Goal: Use online tool/utility: Utilize a website feature to perform a specific function

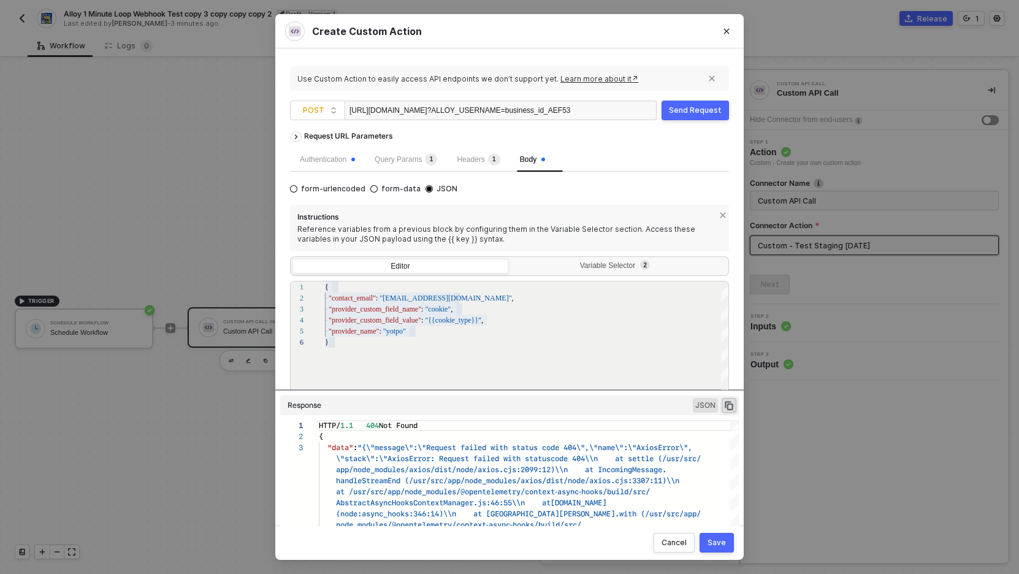
scroll to position [22, 0]
click at [689, 110] on div "Send Request" at bounding box center [695, 110] width 53 height 10
click at [409, 161] on span "Query Params 1" at bounding box center [406, 159] width 63 height 9
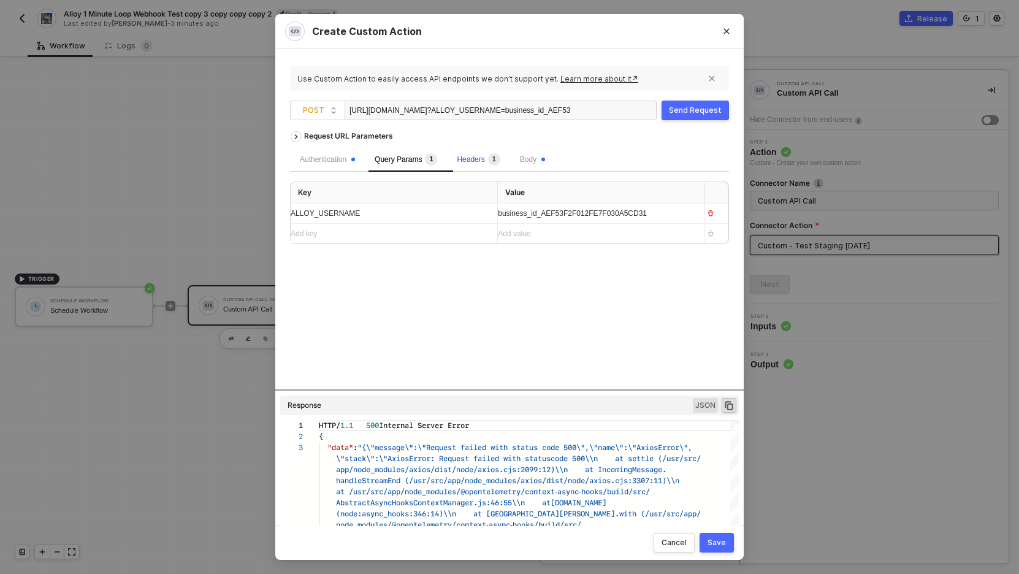
click at [480, 156] on span "Headers 1" at bounding box center [478, 159] width 43 height 9
click at [533, 158] on span "Body" at bounding box center [532, 159] width 25 height 9
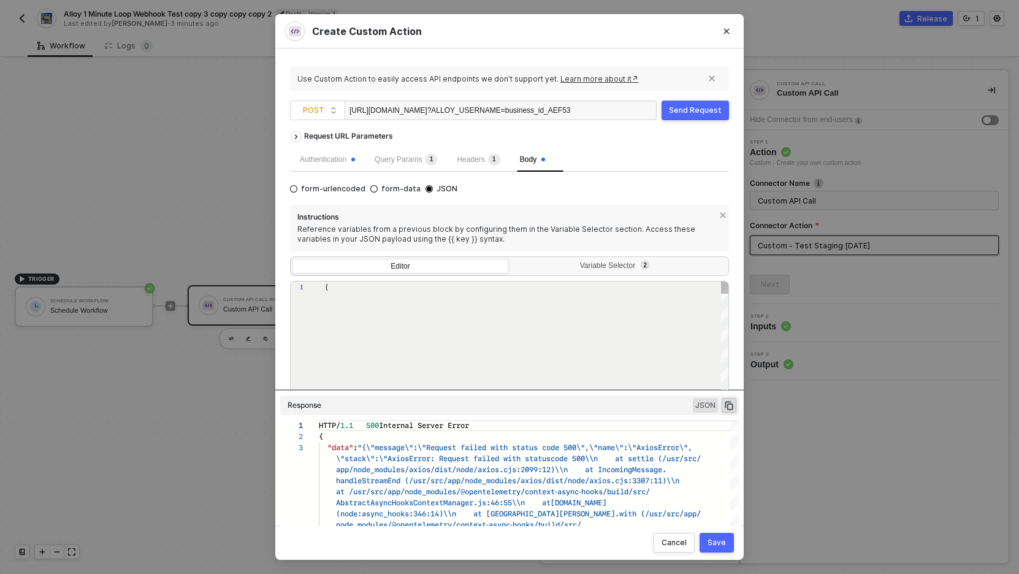
type textarea "{ "contact_email": "someone@privy.com", "provider_custom_field_name": "cookie",…"
click at [527, 109] on div "https://28fdd6ae44c1.ngrok-free.app/alloy/generic_contact_sync ?ALLOY_USERNAME=…" at bounding box center [459, 111] width 221 height 20
click at [527, 107] on div "https://28fdd6ae44c1.ngrok-free.app/alloy/generic_contact_sync ?ALLOY_USERNAME=…" at bounding box center [459, 111] width 221 height 20
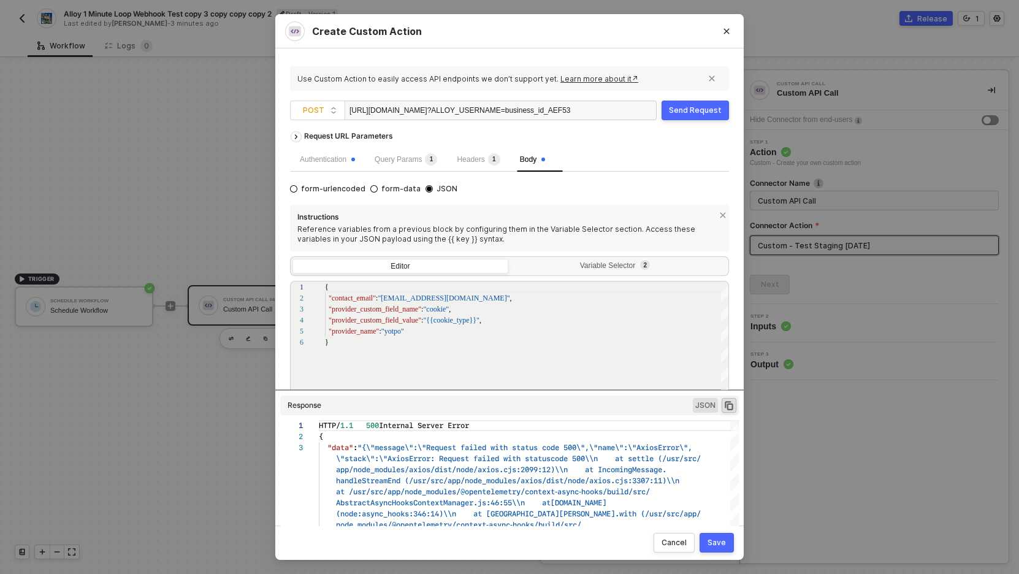
click at [527, 107] on div "https://28fdd6ae44c1.ngrok-free.app/alloy/generic_contact_sync ?ALLOY_USERNAME=…" at bounding box center [459, 111] width 221 height 20
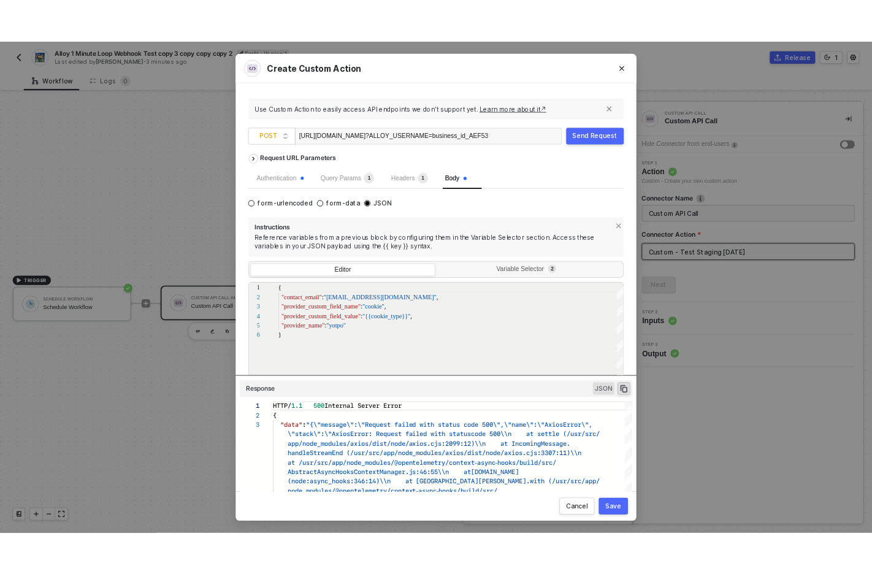
scroll to position [0, 243]
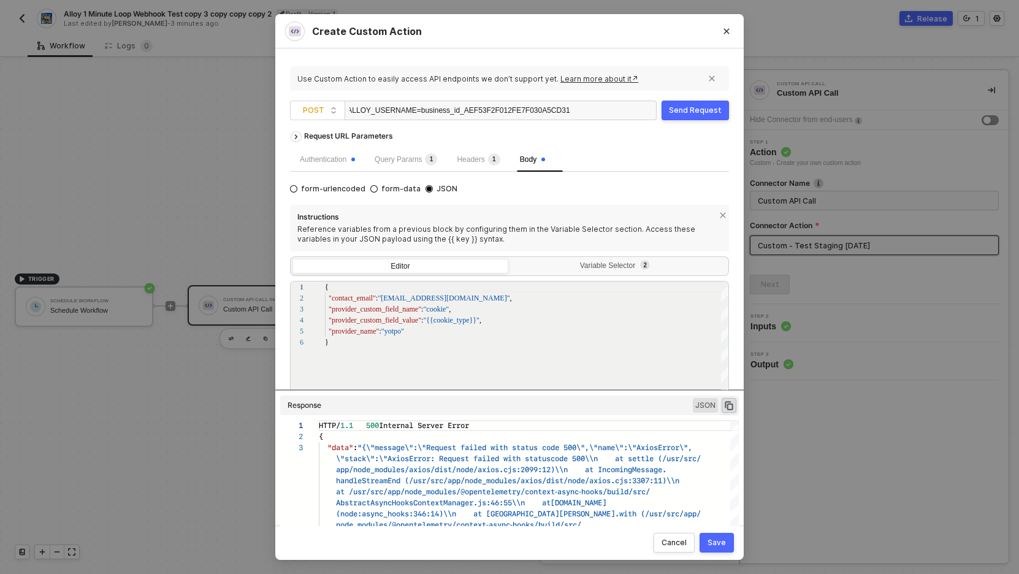
click at [523, 107] on span "?ALLOY_USERNAME=business_id_AEF53F2F012FE7F030A5CD31" at bounding box center [456, 110] width 227 height 9
copy span "business_id_AEF53F2F012FE7F030A5CD31"
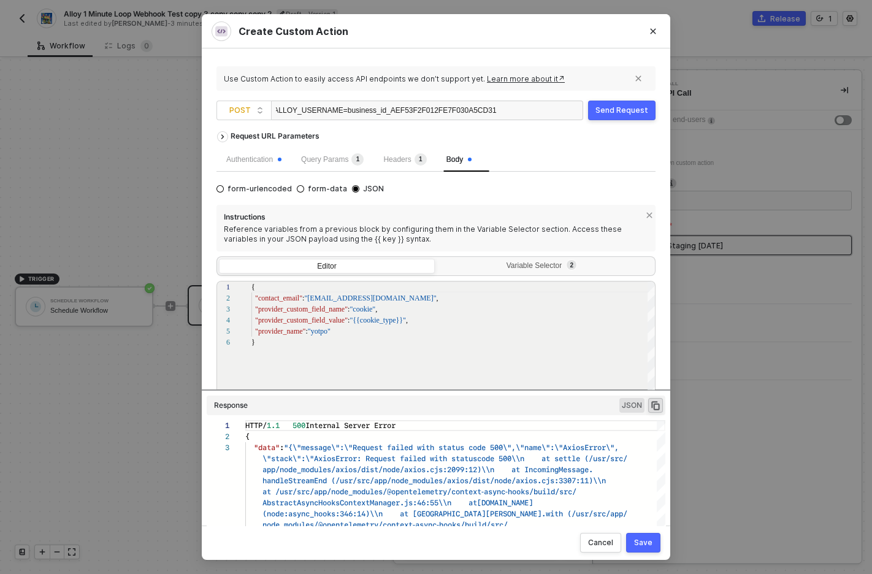
click at [637, 141] on div "Request URL Parameters" at bounding box center [435, 136] width 439 height 22
click at [636, 114] on div "Send Request" at bounding box center [621, 110] width 53 height 10
click at [613, 138] on div "Request URL Parameters" at bounding box center [435, 136] width 439 height 22
click at [627, 108] on div "Send Request" at bounding box center [621, 110] width 53 height 10
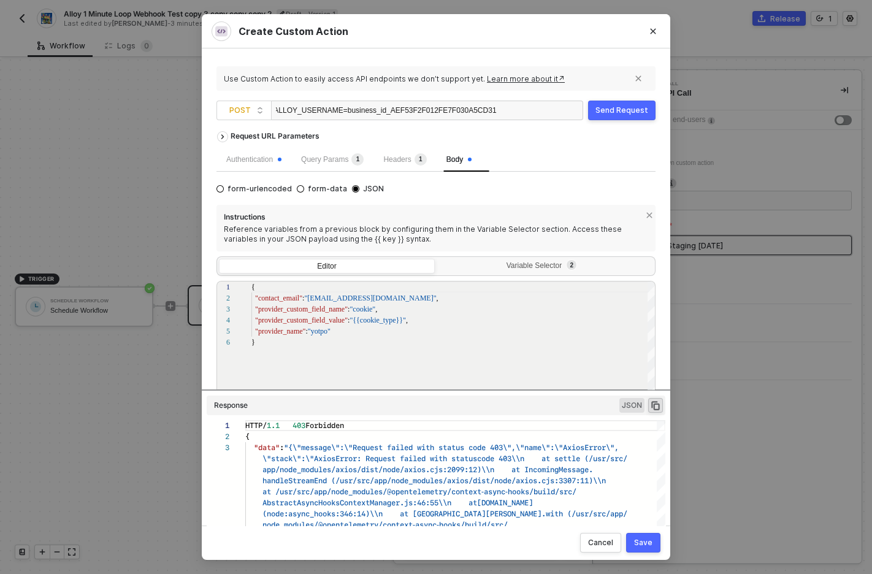
click at [626, 107] on div "Send Request" at bounding box center [621, 110] width 53 height 10
click at [625, 120] on div "Use Custom Action to easily access API endpoints we don’t support yet. Learn mo…" at bounding box center [435, 286] width 439 height 447
click at [624, 112] on div "Send Request" at bounding box center [621, 110] width 53 height 10
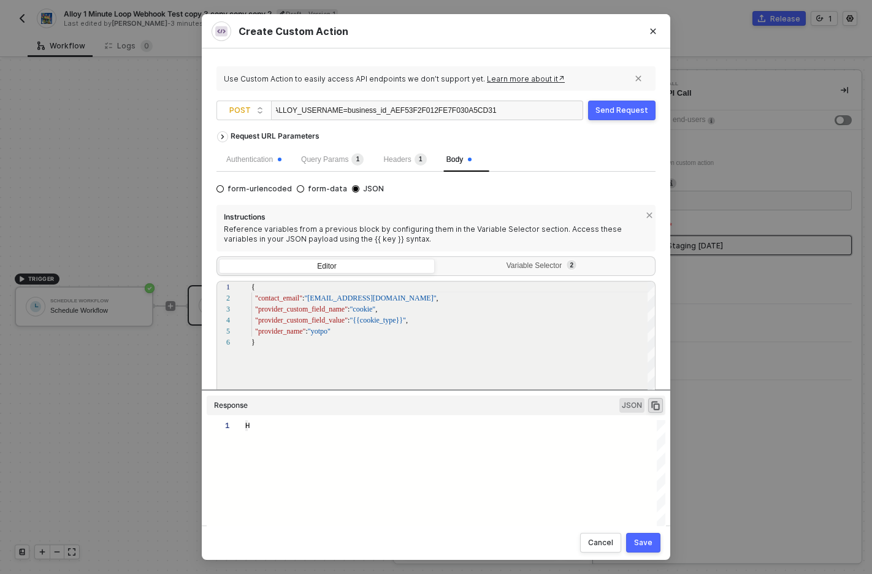
type textarea "HTTP/1.1 403 Forbidden { "data": "{\"message\":\"Request failed with status cod…"
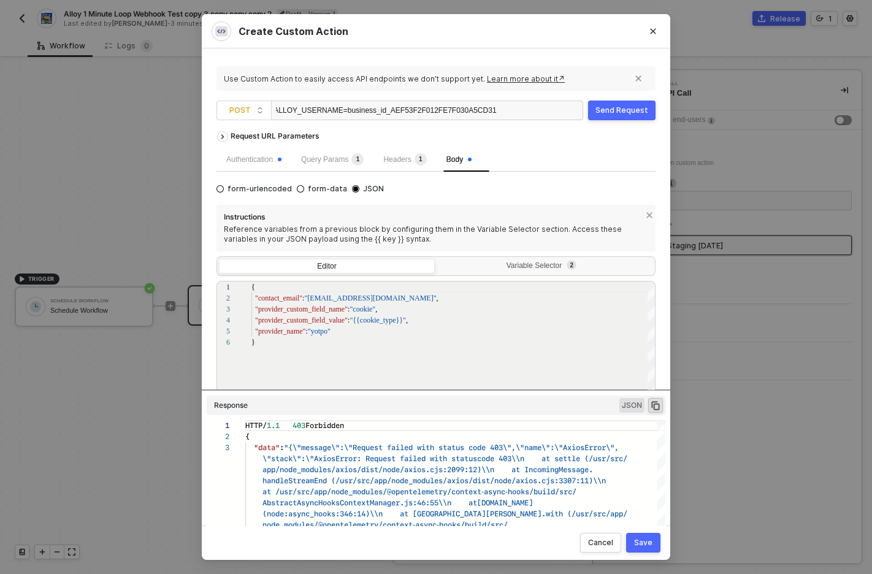
click at [620, 108] on div "Send Request" at bounding box center [621, 110] width 53 height 10
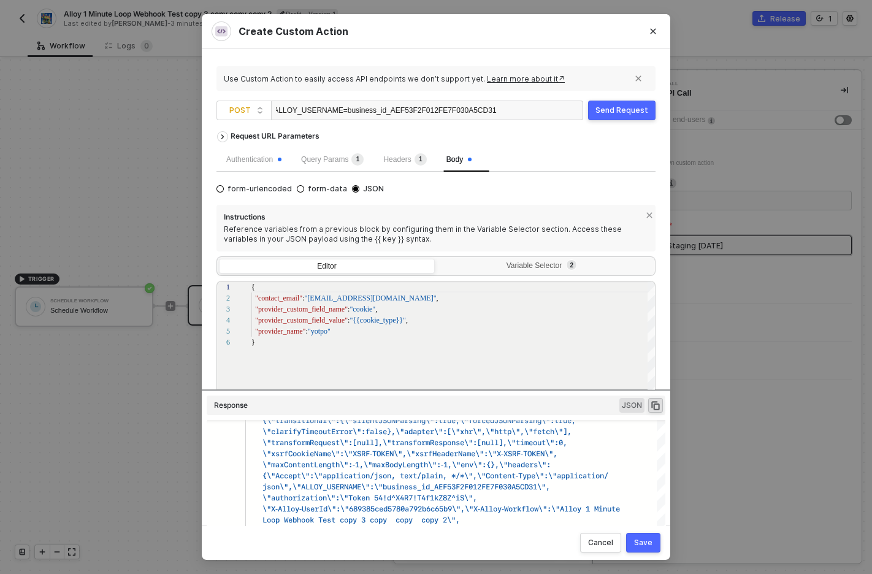
click at [648, 142] on div "Request URL Parameters" at bounding box center [435, 136] width 439 height 22
click at [642, 112] on div "Send Request" at bounding box center [621, 110] width 53 height 10
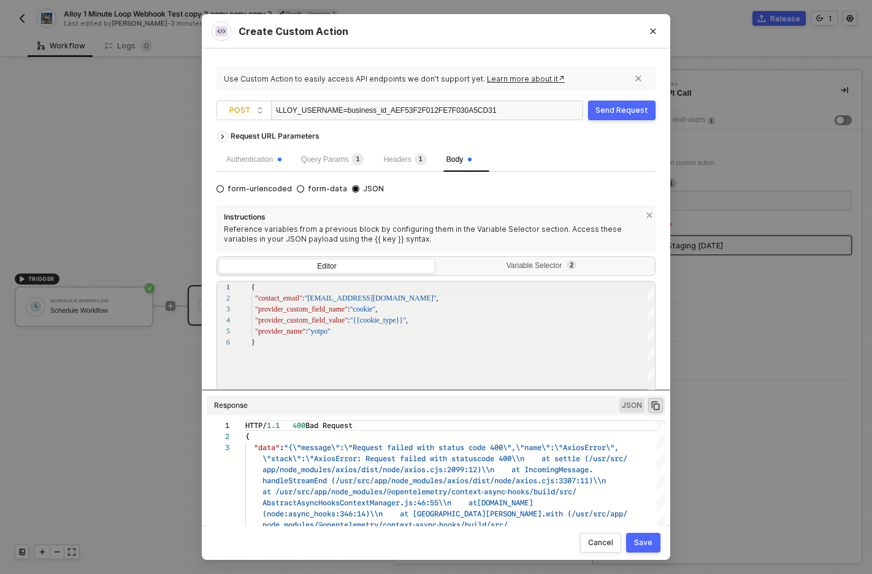
click at [591, 132] on div "Request URL Parameters" at bounding box center [435, 136] width 439 height 22
click at [634, 109] on div "Send Request" at bounding box center [621, 110] width 53 height 10
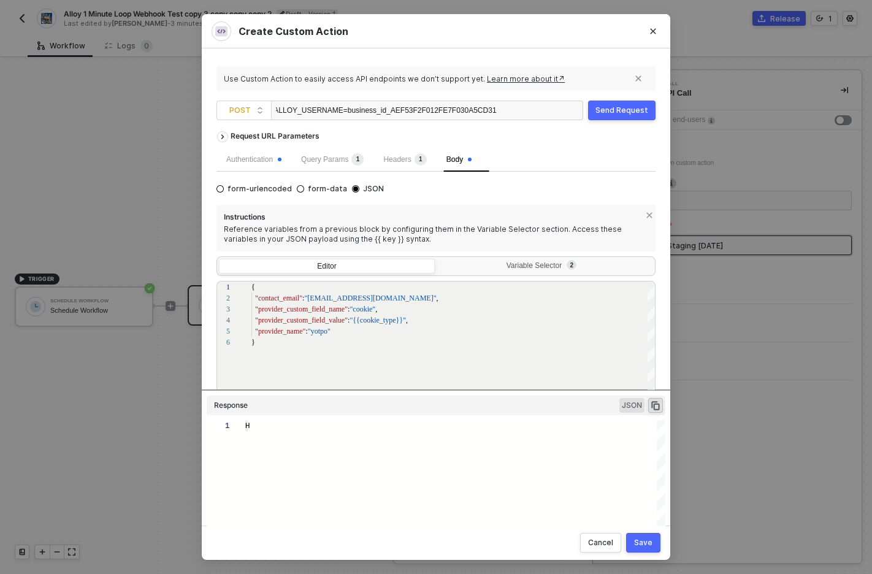
type textarea "HTTP/1.1 500 Internal Server Error { "data": "{\"message\":\"Request failed wit…"
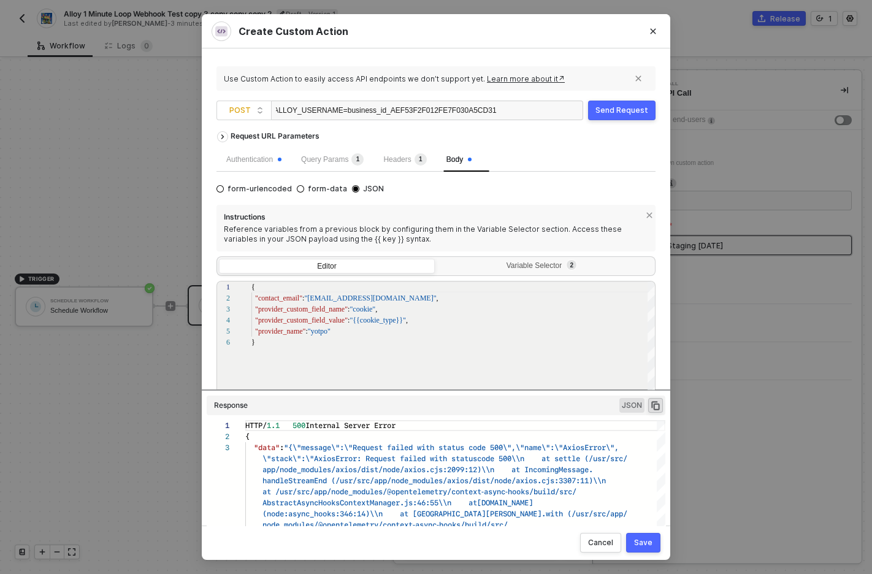
click at [620, 112] on div "Send Request" at bounding box center [621, 110] width 53 height 10
click at [617, 112] on div "Send Request" at bounding box center [621, 110] width 53 height 10
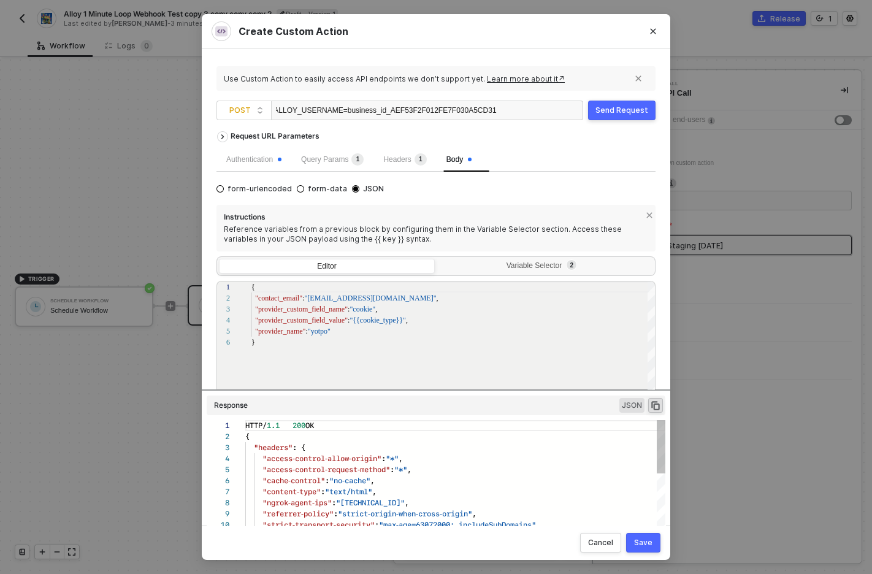
scroll to position [110, 0]
click at [640, 114] on div "Send Request" at bounding box center [621, 110] width 53 height 10
click at [525, 262] on div "Variable Selector 2" at bounding box center [544, 266] width 200 height 10
click at [437, 259] on input "Variable Selector 2" at bounding box center [437, 259] width 0 height 0
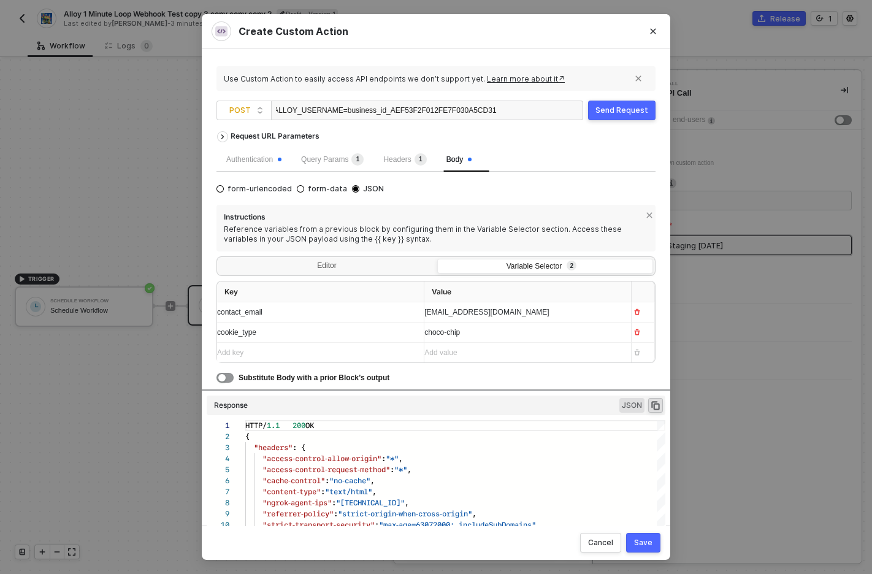
click at [449, 312] on span "[EMAIL_ADDRESS][DOMAIN_NAME]" at bounding box center [486, 312] width 124 height 9
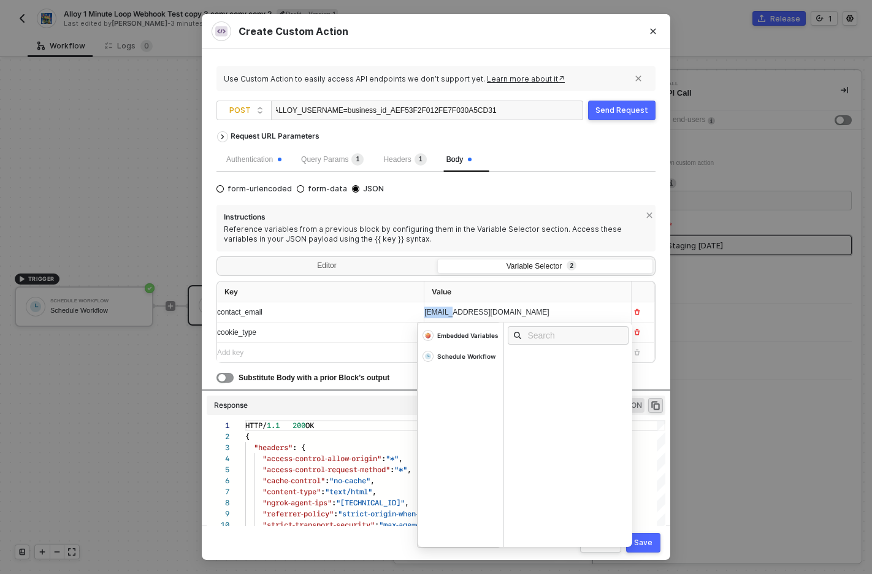
click at [449, 312] on span "[EMAIL_ADDRESS][DOMAIN_NAME]" at bounding box center [486, 312] width 124 height 9
copy span "[EMAIL_ADDRESS][DOMAIN_NAME]"
click at [388, 313] on div "contact_email" at bounding box center [315, 312] width 197 height 12
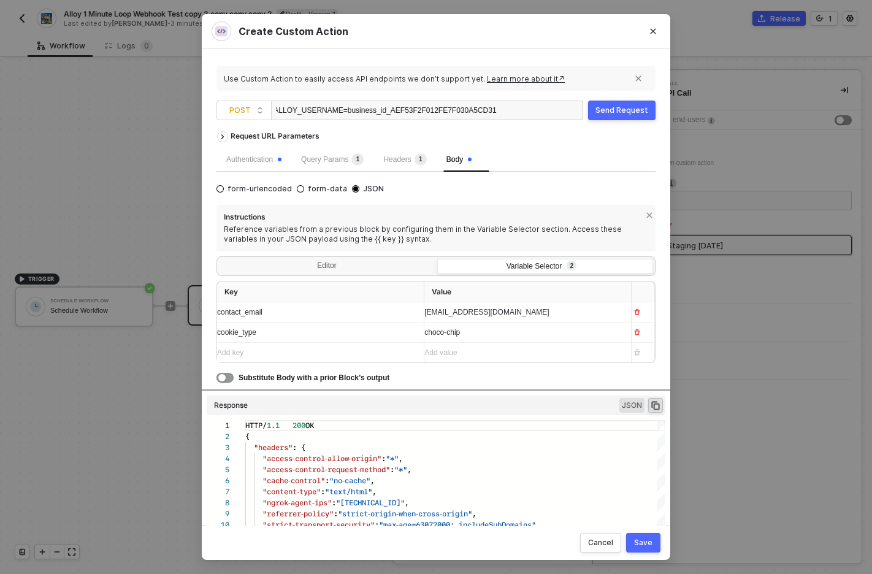
click at [466, 332] on div "choco-chip" at bounding box center [522, 333] width 197 height 12
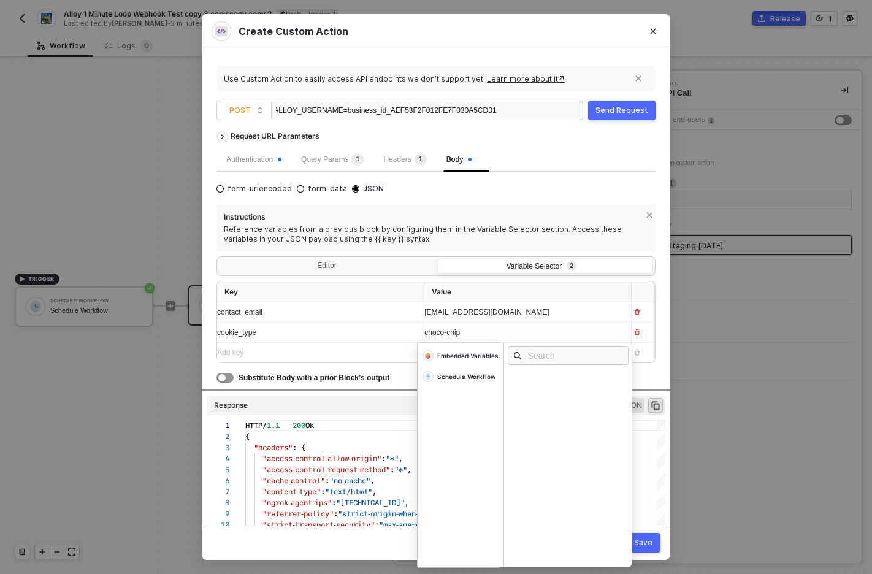
click at [466, 332] on div "choco-chip" at bounding box center [516, 333] width 184 height 12
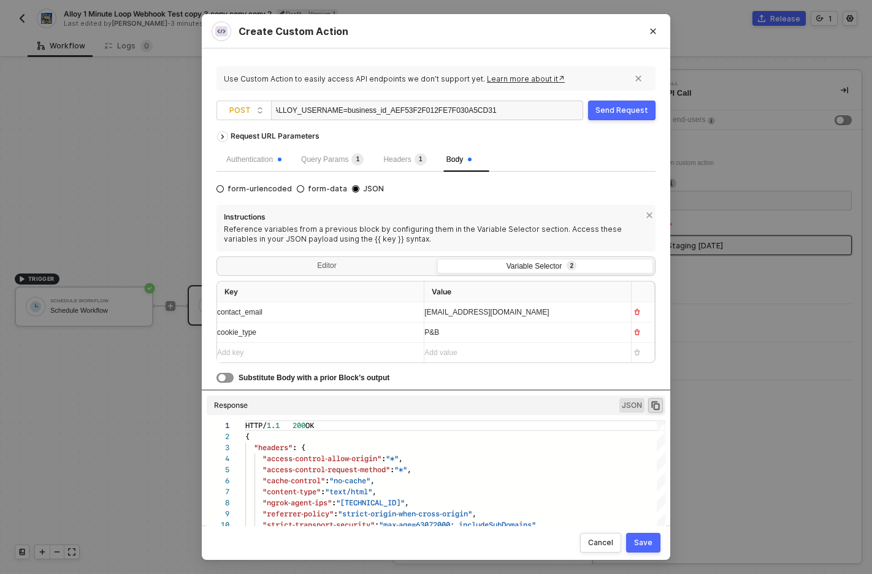
click at [617, 105] on div "Send Request" at bounding box center [621, 110] width 53 height 10
click at [618, 107] on div "Send Request" at bounding box center [621, 110] width 53 height 10
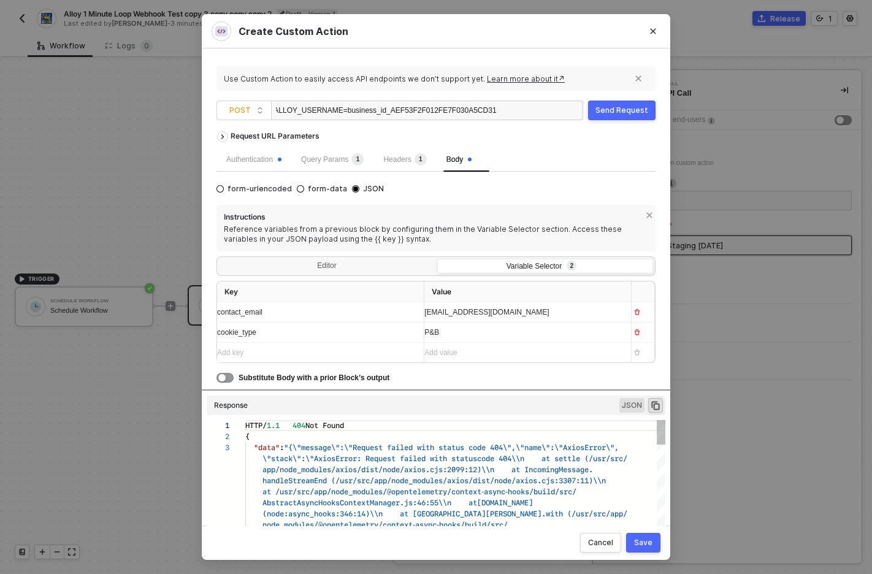
scroll to position [22, 0]
click at [435, 111] on span "?ALLOY_USERNAME=business_id_AEF53F2F012FE7F030A5CD31" at bounding box center [383, 110] width 227 height 9
click at [613, 135] on div "Request URL Parameters" at bounding box center [435, 136] width 439 height 22
click at [626, 112] on div "Send Request" at bounding box center [621, 110] width 53 height 10
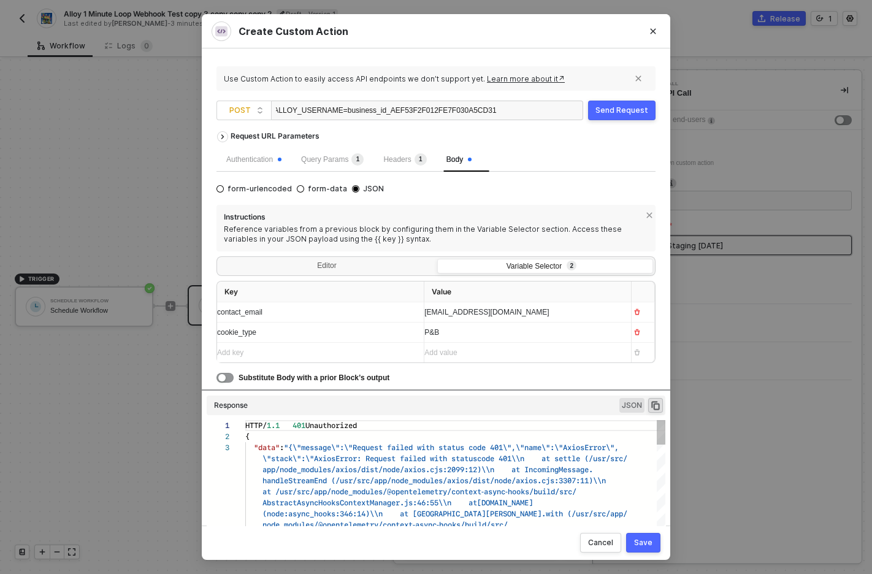
scroll to position [22, 0]
click at [622, 115] on div "Send Request" at bounding box center [621, 110] width 53 height 10
click at [623, 114] on div "Send Request" at bounding box center [621, 110] width 53 height 10
click at [628, 112] on div "Send Request" at bounding box center [621, 110] width 53 height 10
click at [619, 141] on div "Request URL Parameters" at bounding box center [435, 136] width 439 height 22
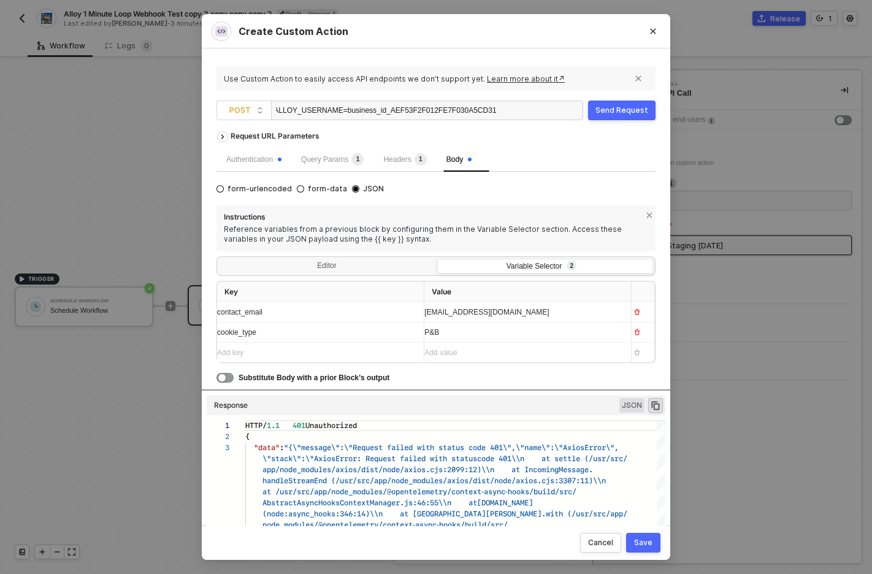
click at [626, 105] on div "Send Request" at bounding box center [621, 110] width 53 height 10
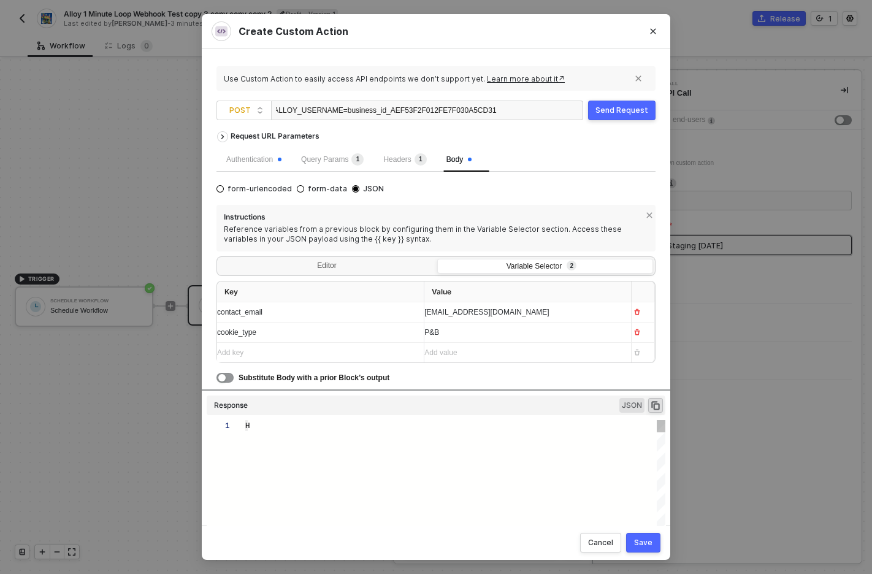
type textarea "HTTP/1.1 401 Unauthorized { "data": "{\"message\":\"Request failed with status …"
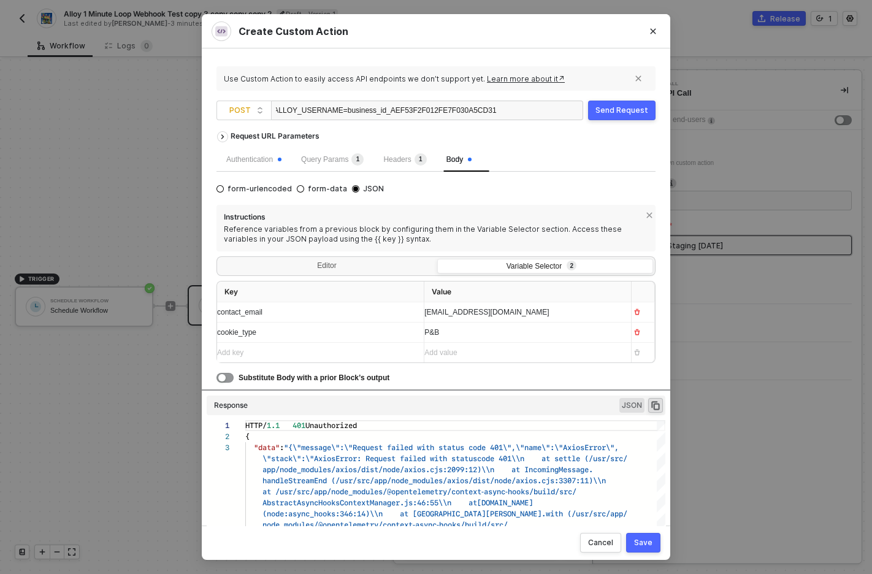
click at [626, 105] on div "Send Request" at bounding box center [621, 110] width 53 height 10
click at [357, 428] on span "Unauthorized" at bounding box center [330, 425] width 51 height 12
type textarea "HTTP/1.1 401 Unauthorized { "data": "{\"message\":\"Request failed with status …"
click at [617, 118] on button "Send Request" at bounding box center [621, 111] width 67 height 20
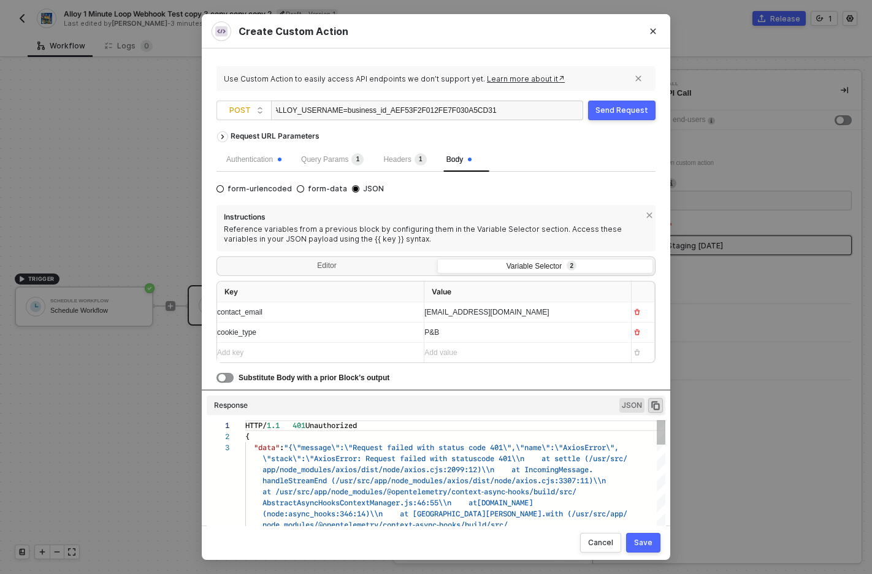
scroll to position [22, 0]
click at [624, 107] on div "Send Request" at bounding box center [621, 110] width 53 height 10
click at [618, 112] on div "Send Request" at bounding box center [621, 110] width 53 height 10
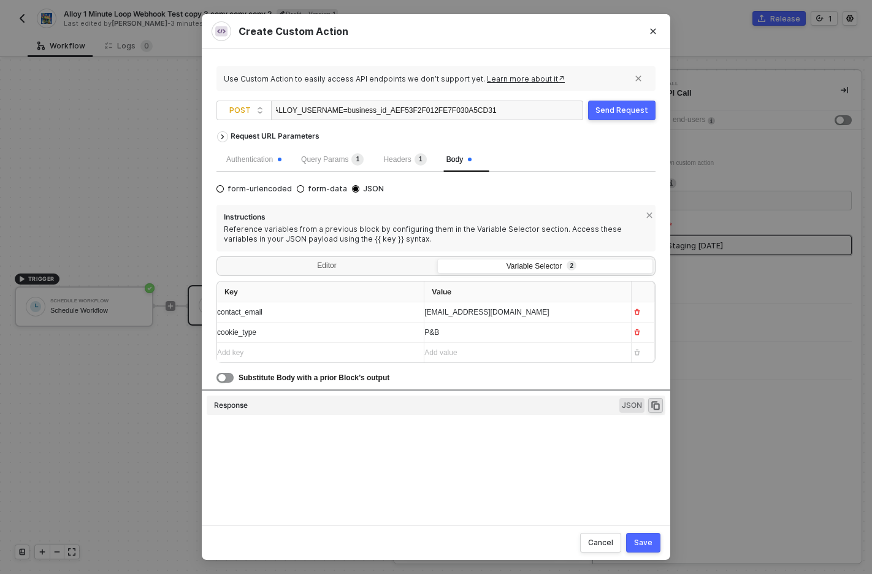
type textarea "HTTP/1.1 401 Unauthorized { "data": "{\"message\":\"Request failed with status …"
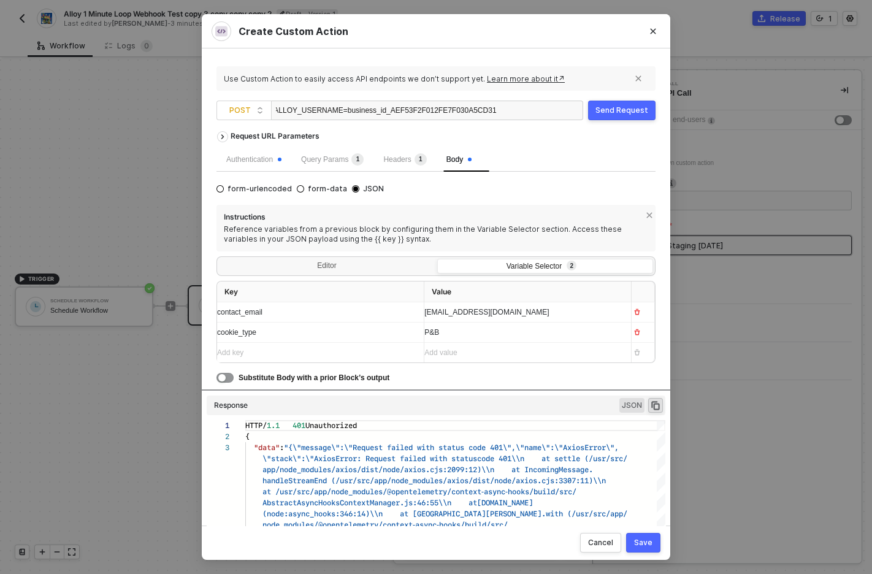
click at [622, 112] on div "Send Request" at bounding box center [621, 110] width 53 height 10
click at [623, 113] on div "Send Request" at bounding box center [621, 110] width 53 height 10
click at [603, 113] on div "Send Request" at bounding box center [621, 110] width 53 height 10
click at [624, 108] on div "Send Request" at bounding box center [621, 110] width 53 height 10
click at [633, 111] on div "Send Request" at bounding box center [621, 110] width 53 height 10
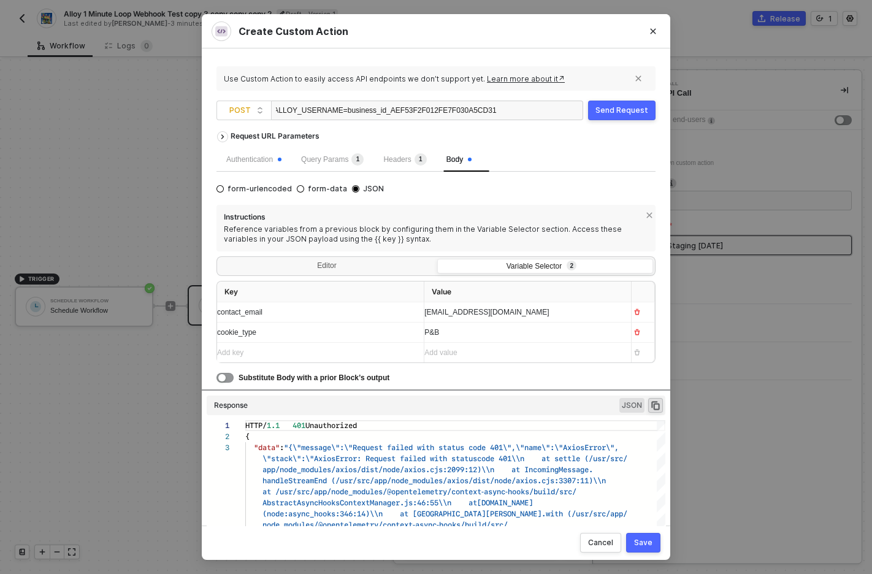
click at [633, 111] on div "Send Request" at bounding box center [621, 110] width 53 height 10
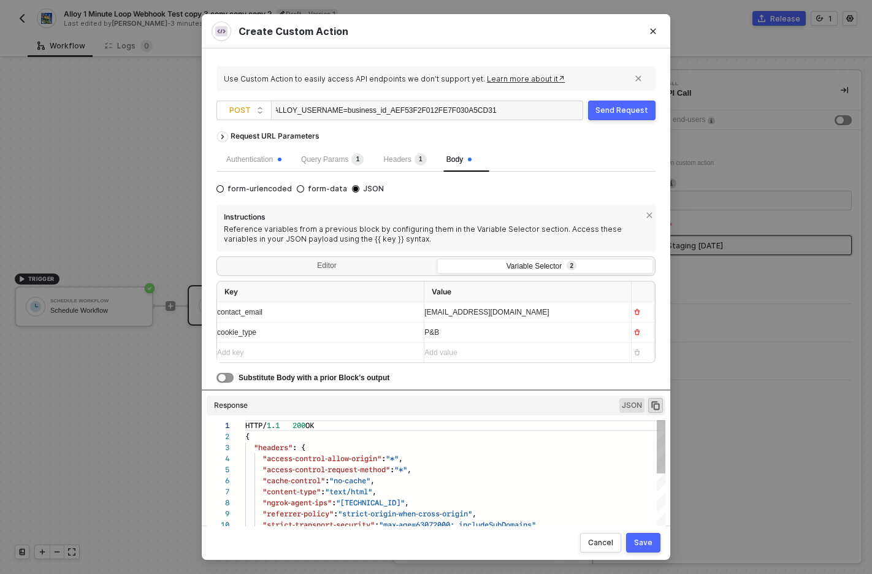
scroll to position [110, 0]
click at [626, 109] on div "Send Request" at bounding box center [621, 110] width 53 height 10
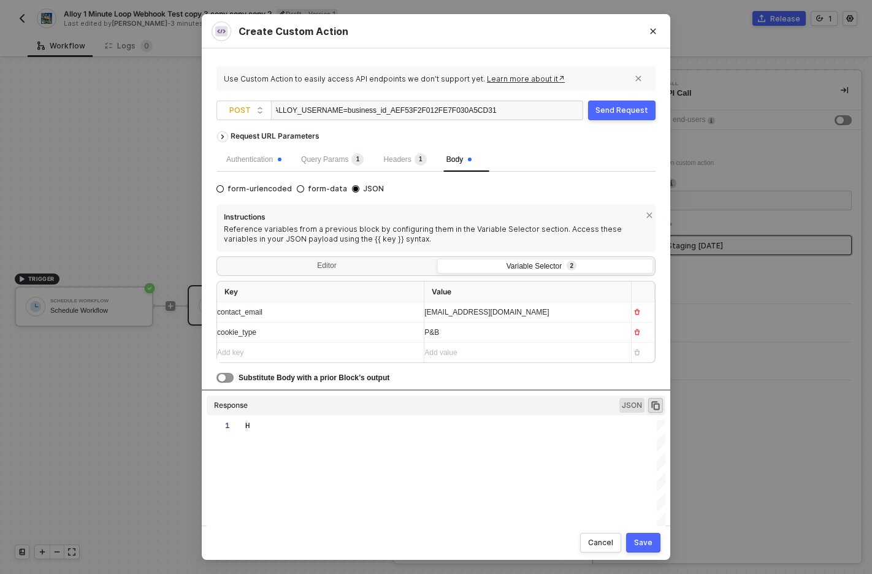
type textarea "HTTP/1.1 200 OK { "headers": { "access-control-allow-origin": "*", "access-cont…"
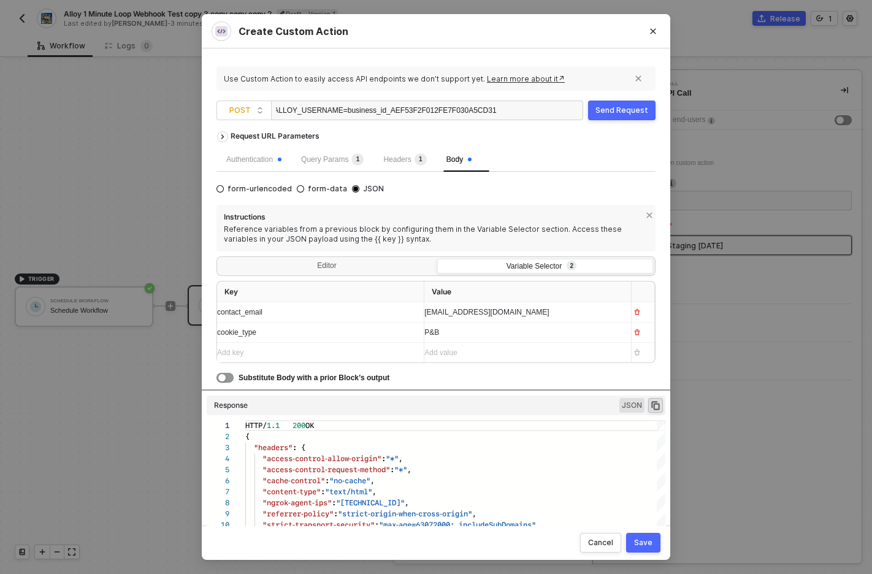
click at [625, 114] on div "Send Request" at bounding box center [621, 110] width 53 height 10
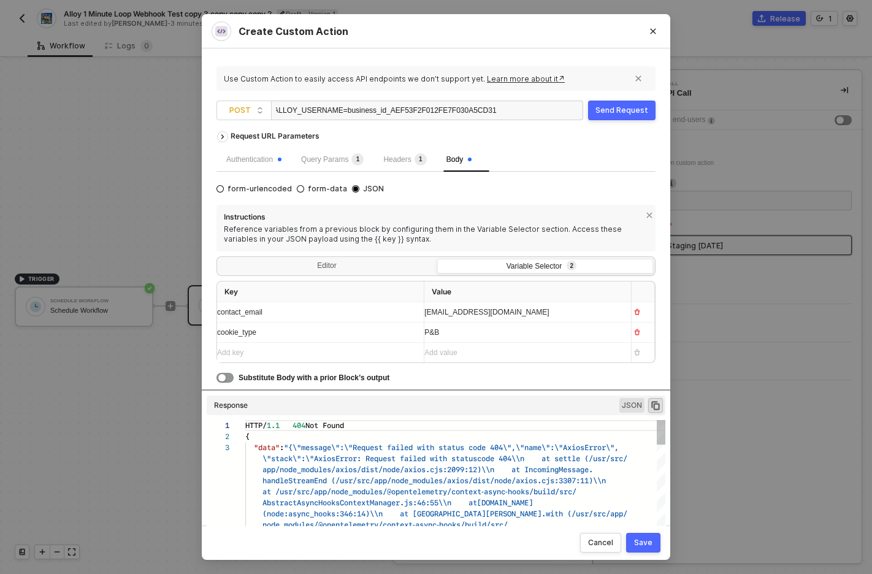
scroll to position [22, 0]
click at [465, 112] on span "?ALLOY_USERNAME=business_id_AEF53F2F012FE7F030A5CD31" at bounding box center [383, 110] width 227 height 9
click at [609, 109] on div "Send Request" at bounding box center [621, 110] width 53 height 10
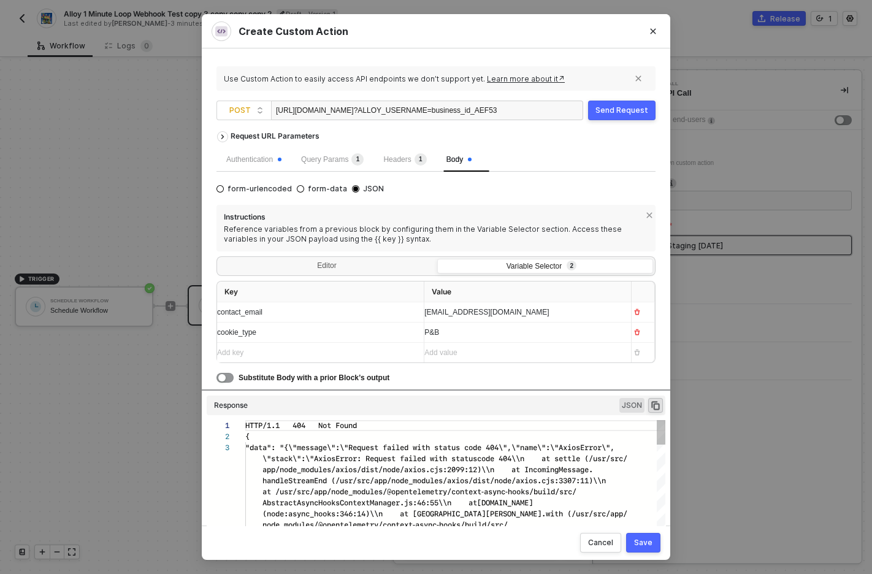
scroll to position [22, 0]
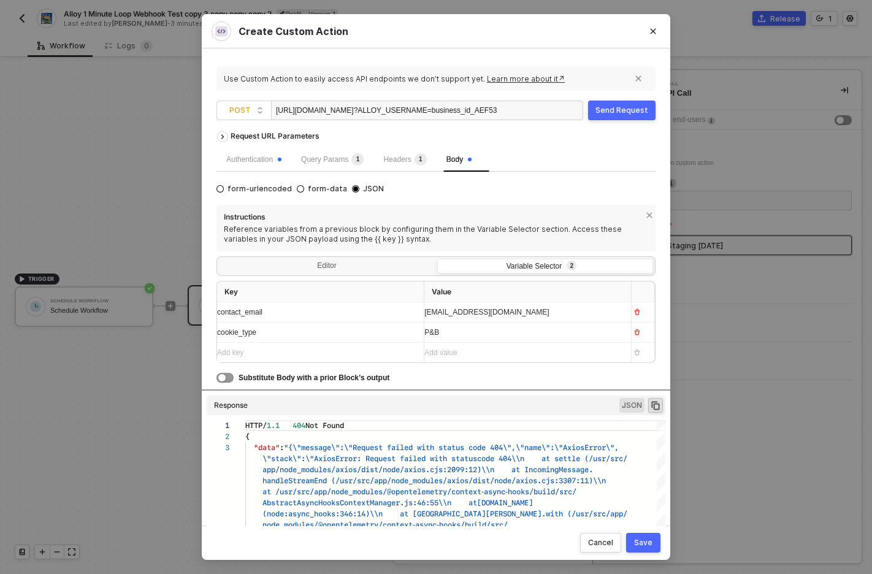
click at [613, 113] on div "Send Request" at bounding box center [621, 110] width 53 height 10
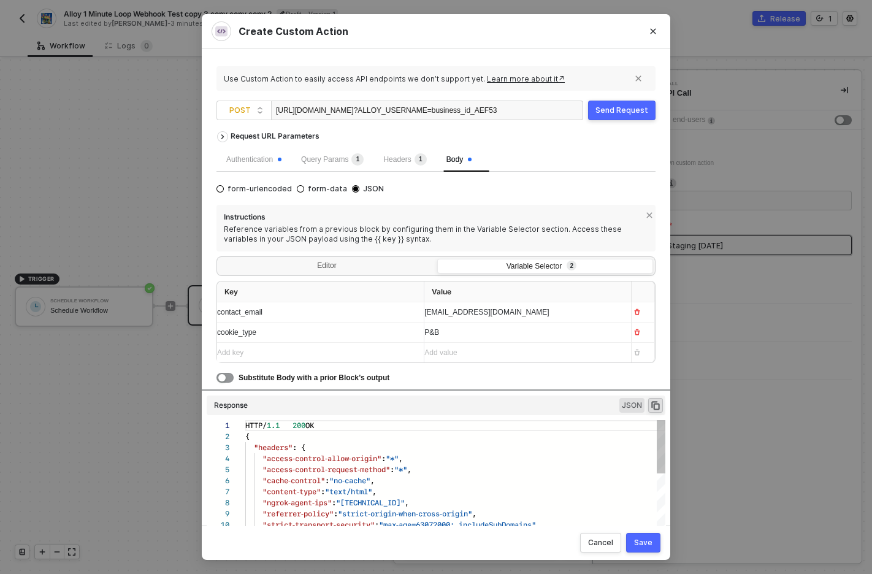
scroll to position [110, 0]
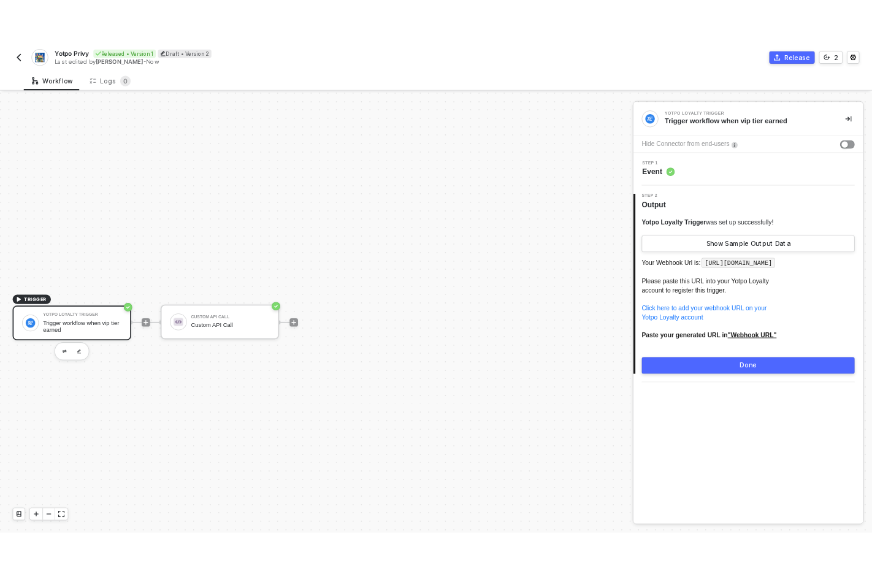
scroll to position [23, 0]
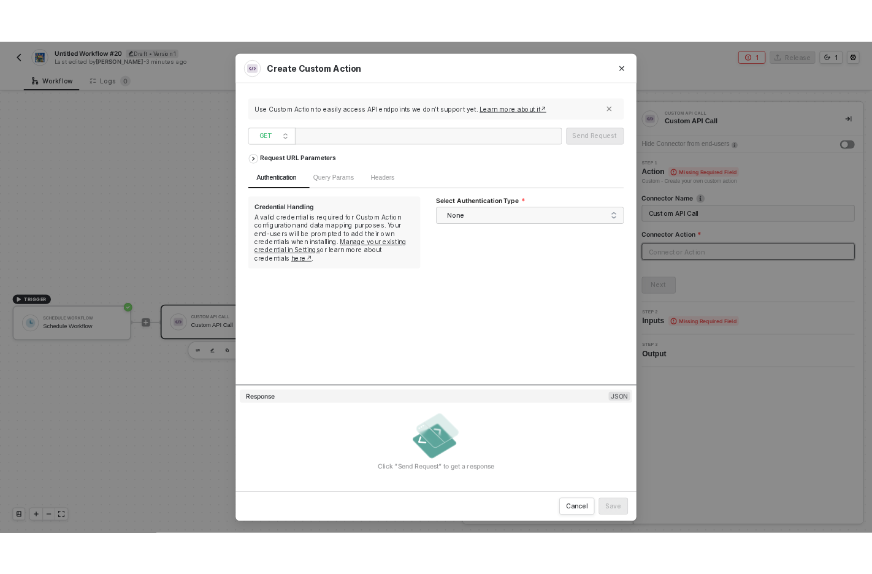
scroll to position [1224, 0]
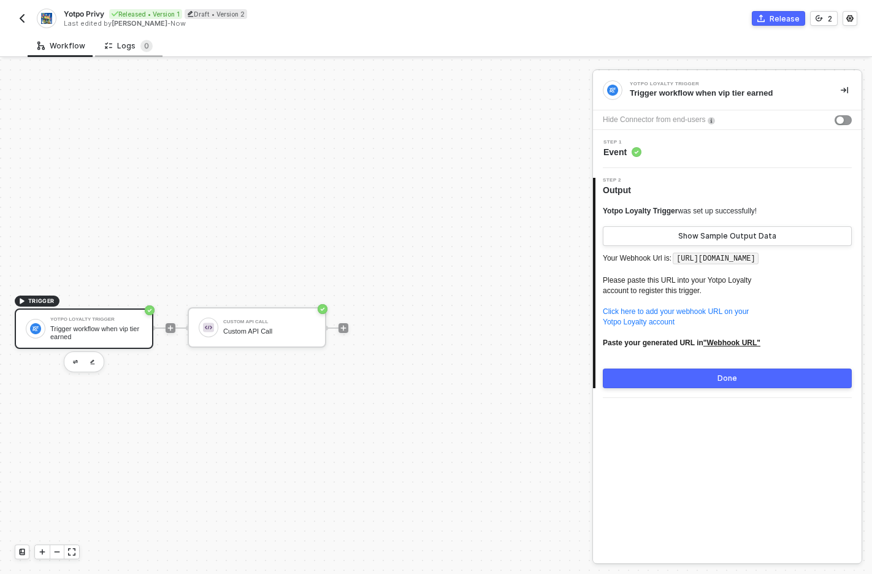
scroll to position [23, 0]
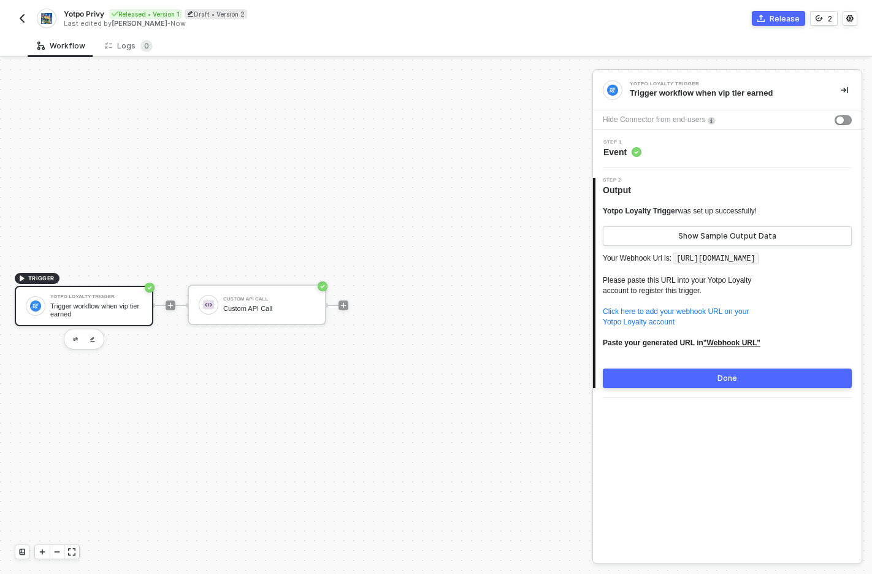
click at [18, 17] on img "button" at bounding box center [22, 18] width 10 height 10
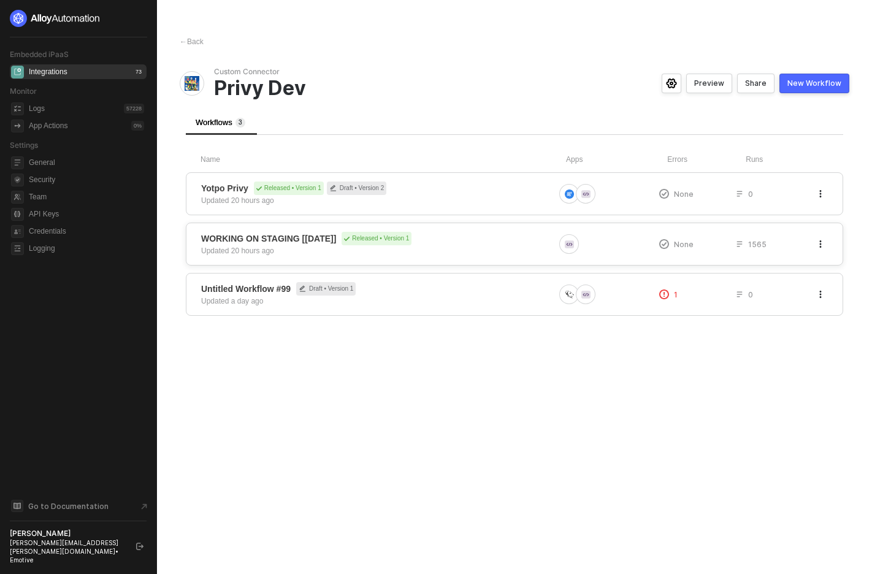
click at [449, 240] on span "WORKING ON STAGING [[DATE]] Released • Version 1" at bounding box center [377, 238] width 353 height 13
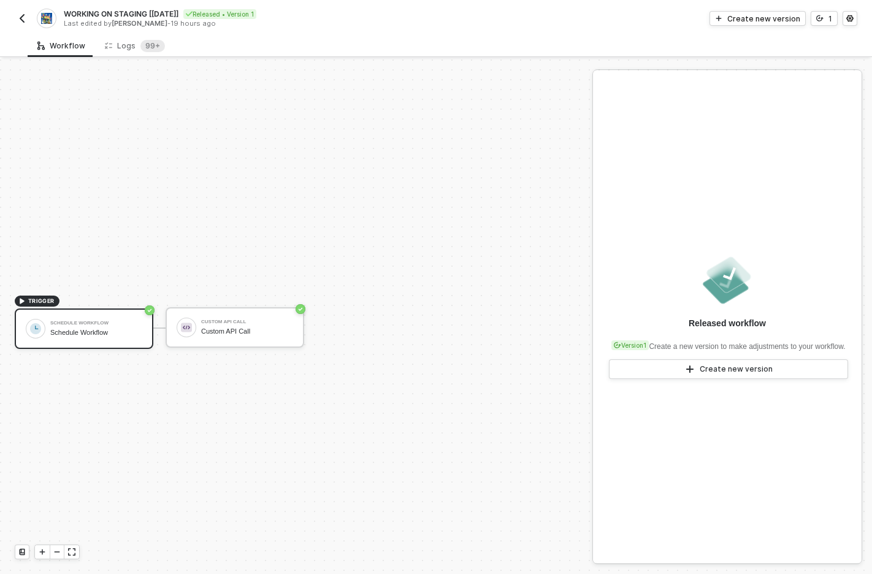
scroll to position [23, 0]
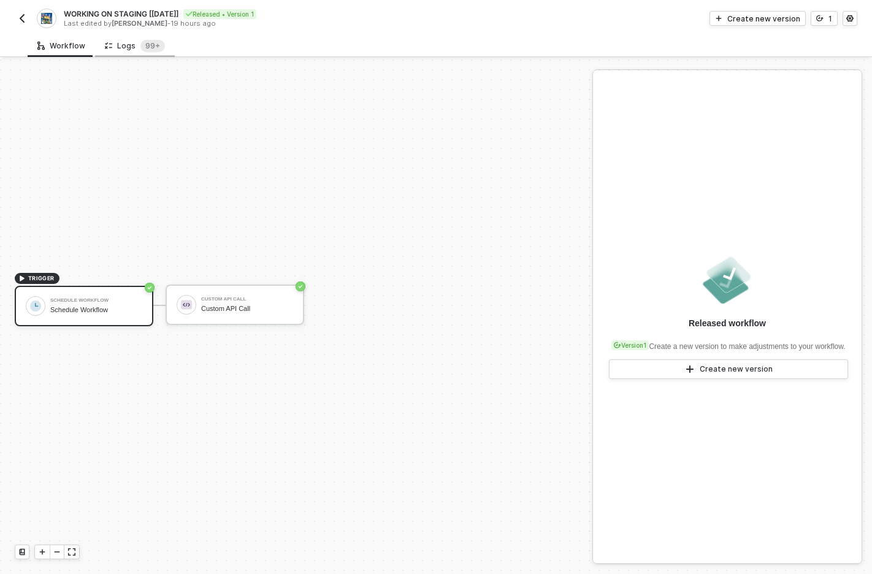
click at [135, 44] on div "Logs 99+" at bounding box center [135, 46] width 60 height 12
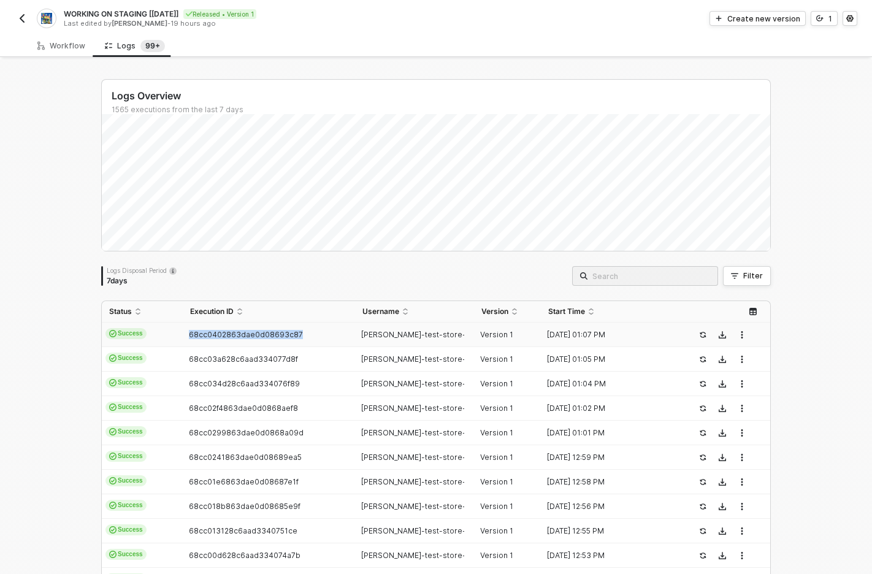
copy tr "68cc0402863dae0d08693c87"
drag, startPoint x: 181, startPoint y: 337, endPoint x: 316, endPoint y: 335, distance: 135.5
click at [316, 335] on tr "Success 68cc0402863dae0d08693c87 [PERSON_NAME]-test-store-s... Version 1 [DATE]…" at bounding box center [436, 334] width 668 height 25
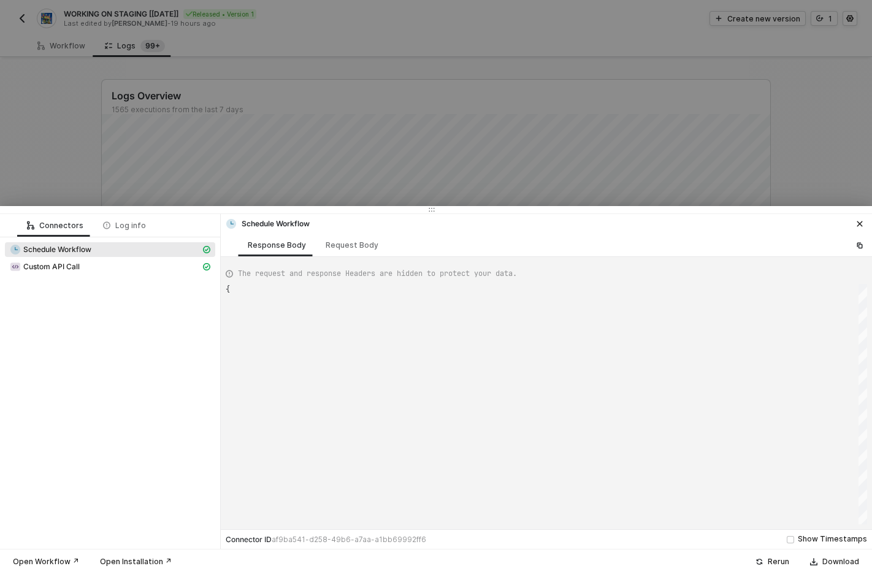
type textarea "{ "json": { "triggerDateTime": "[DATE] 1:07 PM" }, "id": "triggerData" }"
click at [527, 144] on div at bounding box center [436, 287] width 872 height 574
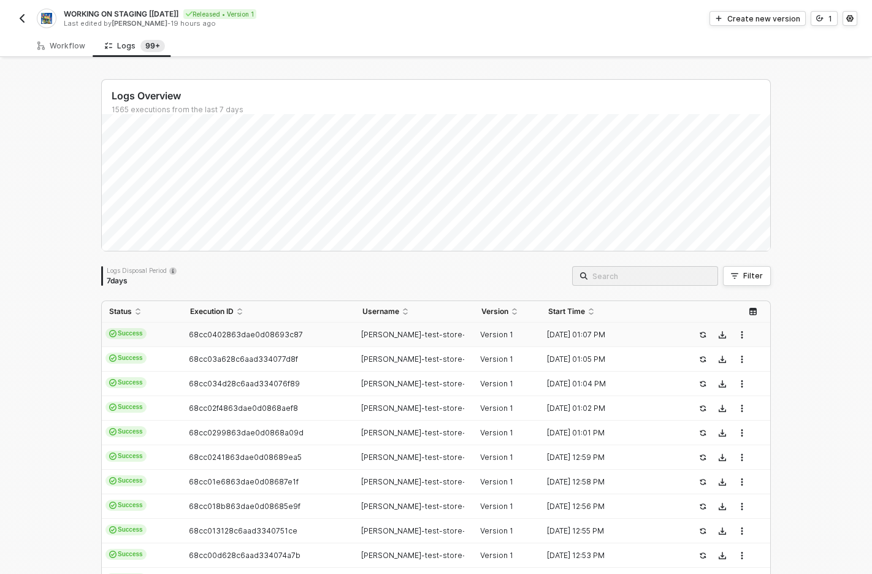
click at [804, 230] on div "Logs Overview 1565 executions from the last 7 days Thu 18 Success 516 Failure 0…" at bounding box center [436, 463] width 872 height 808
click at [829, 274] on div "Logs Overview 1565 executions from the last 7 days Thu 18 Success 516 Failure 0…" at bounding box center [436, 463] width 872 height 808
click at [791, 340] on div "Logs Overview 1565 executions from the last 7 days Thu 18 Success 516 Failure 0…" at bounding box center [436, 463] width 872 height 808
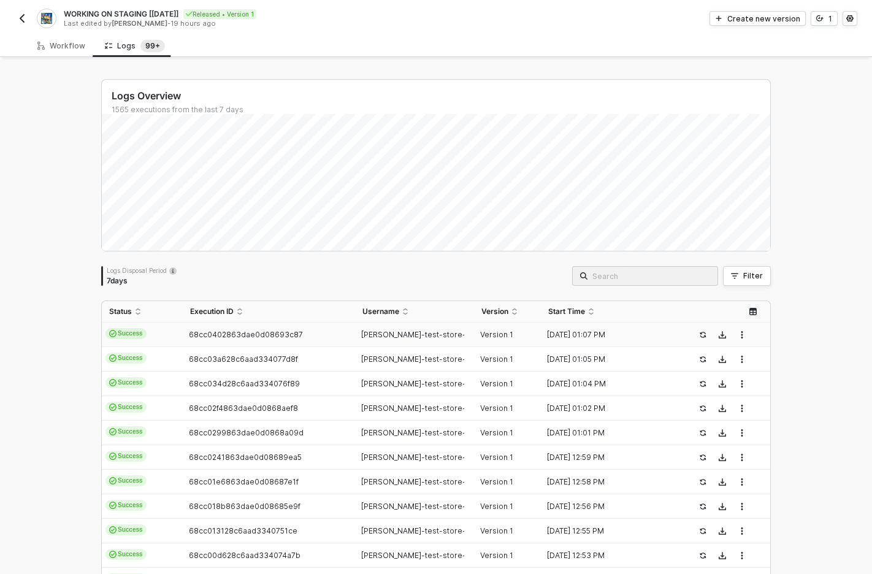
click at [791, 340] on div "Logs Overview 1565 executions from the last 7 days Thu 18 Success 516 Failure 0…" at bounding box center [436, 463] width 872 height 808
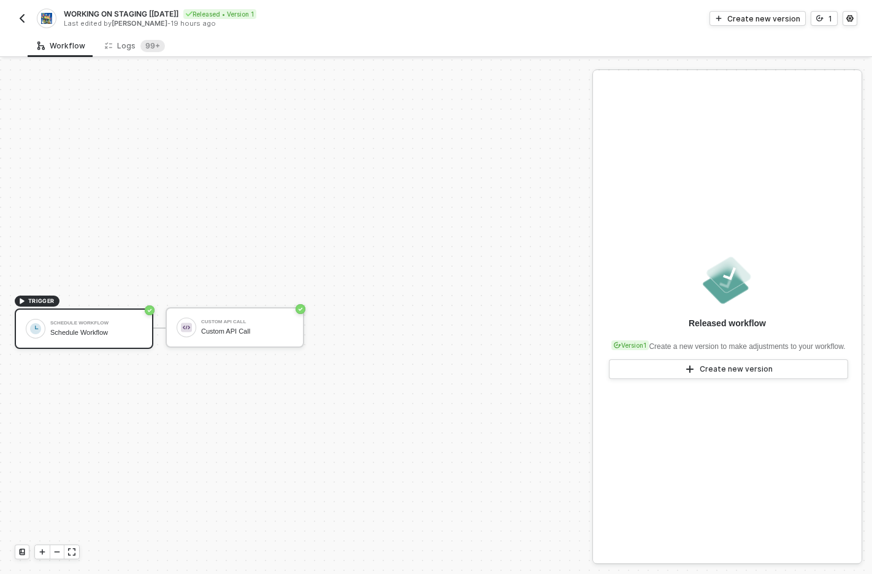
scroll to position [23, 0]
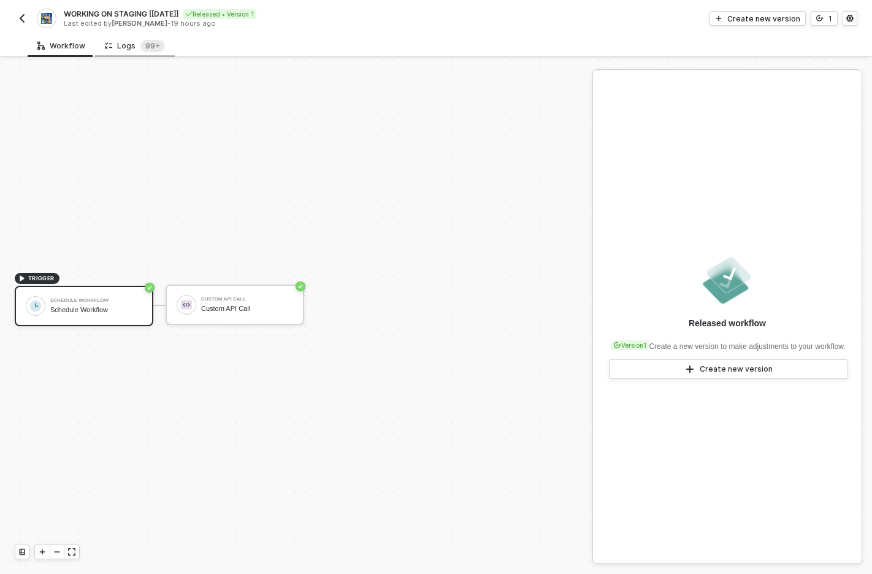
click at [122, 42] on div "Logs 99+" at bounding box center [135, 46] width 60 height 12
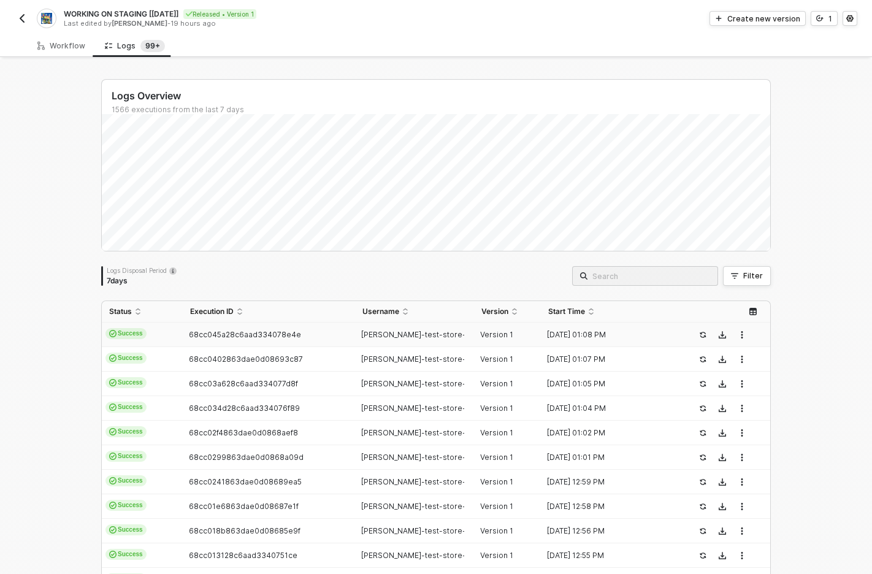
click at [162, 332] on td "Success" at bounding box center [142, 334] width 81 height 25
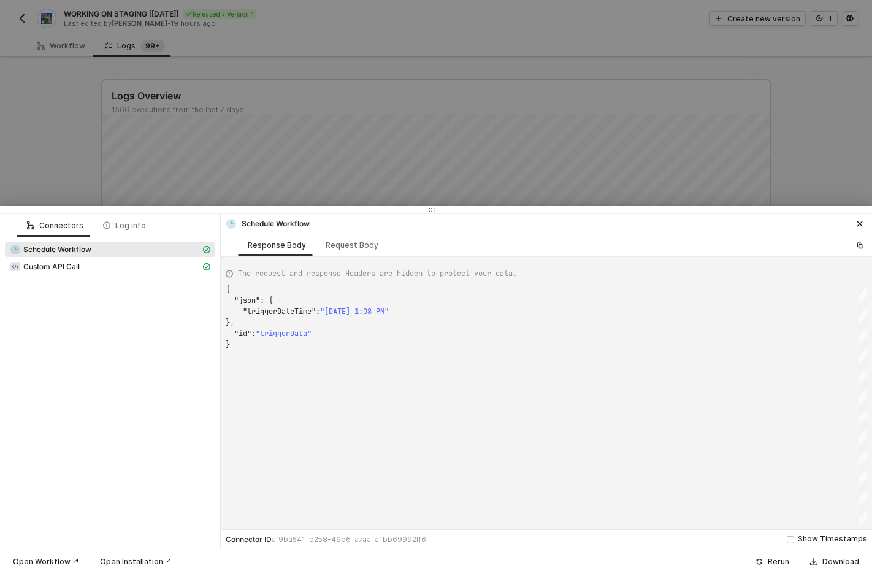
scroll to position [55, 0]
click at [357, 238] on div "Request Body" at bounding box center [352, 245] width 72 height 23
type textarea "{ "triggerTimes": [ { "mode": "everyX", "minute": 0, "time": "-04:00", "timezon…"
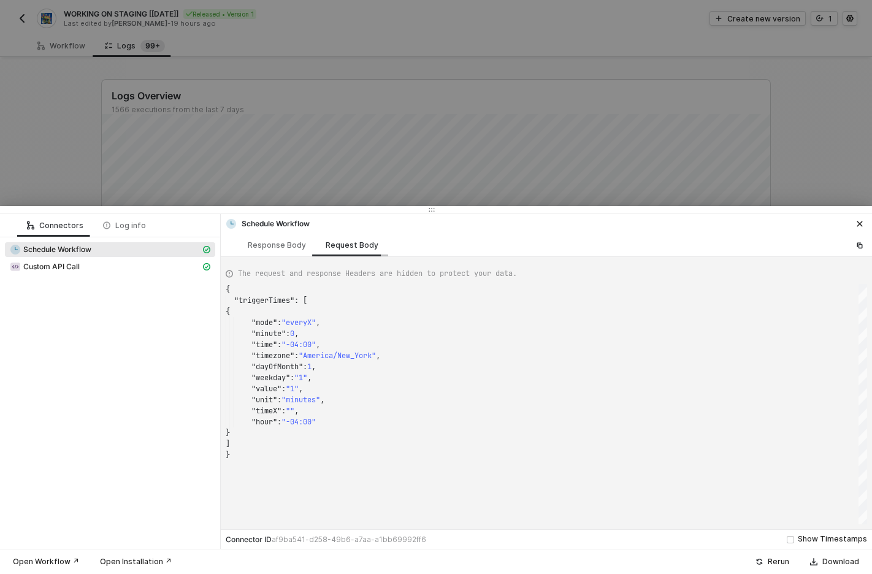
scroll to position [110, 0]
click at [472, 146] on div at bounding box center [436, 287] width 872 height 574
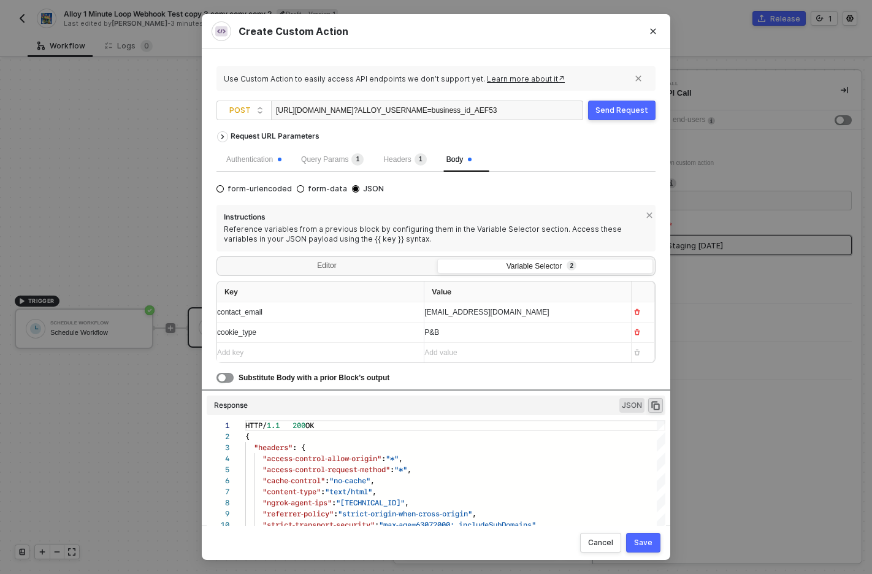
scroll to position [110, 0]
click at [614, 47] on div "Create Custom Action" at bounding box center [436, 31] width 468 height 34
click at [546, 34] on div "Create Custom Action" at bounding box center [435, 31] width 449 height 20
